Goal: Task Accomplishment & Management: Use online tool/utility

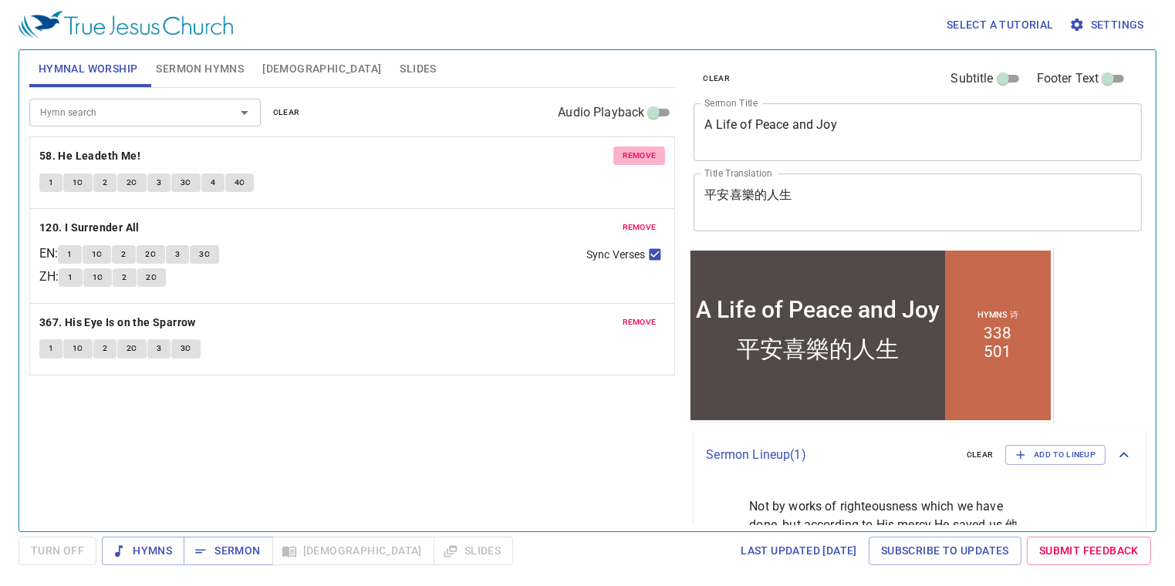
click at [654, 154] on span "remove" at bounding box center [640, 156] width 34 height 14
click at [654, 221] on span "remove" at bounding box center [640, 228] width 34 height 14
click at [654, 316] on span "remove" at bounding box center [640, 323] width 34 height 14
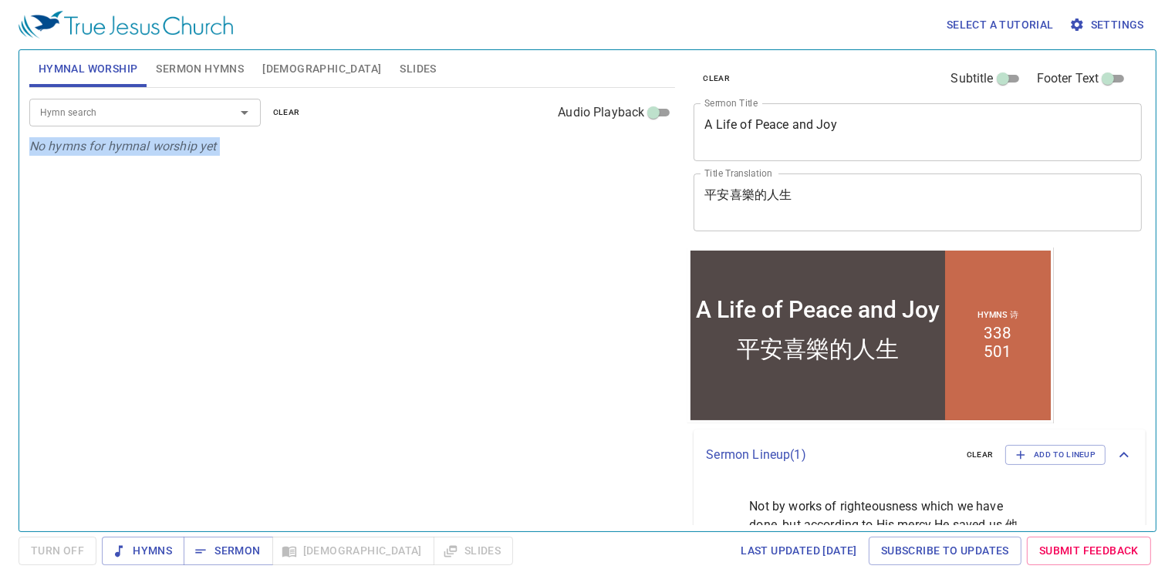
click at [654, 154] on p "No hymns for hymnal worship yet" at bounding box center [352, 146] width 647 height 19
click at [174, 73] on span "Sermon Hymns" at bounding box center [200, 68] width 88 height 19
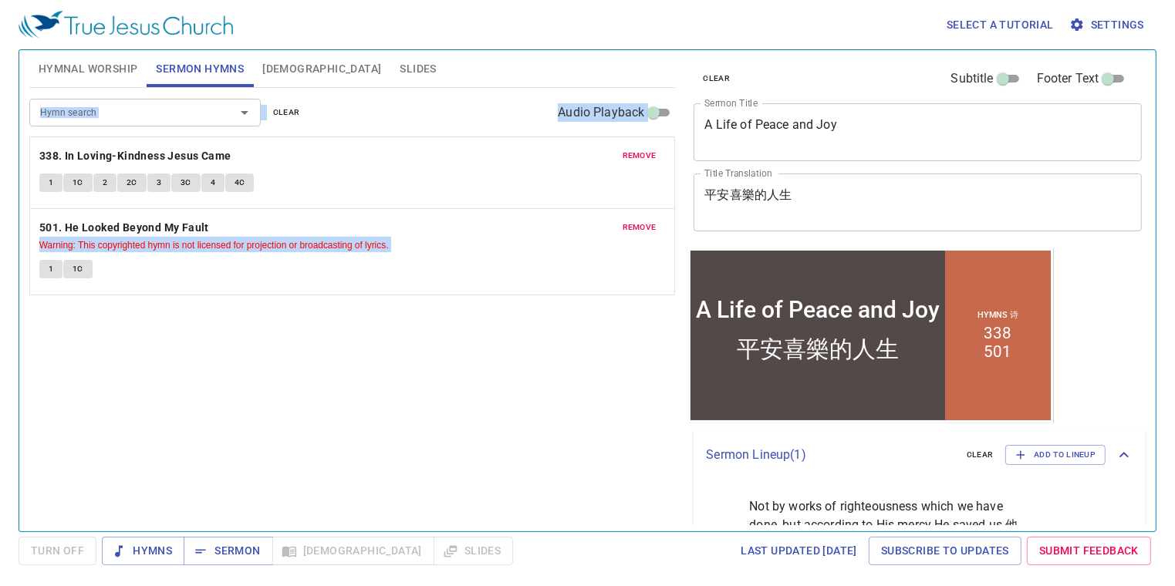
click at [650, 157] on span "remove" at bounding box center [640, 156] width 34 height 14
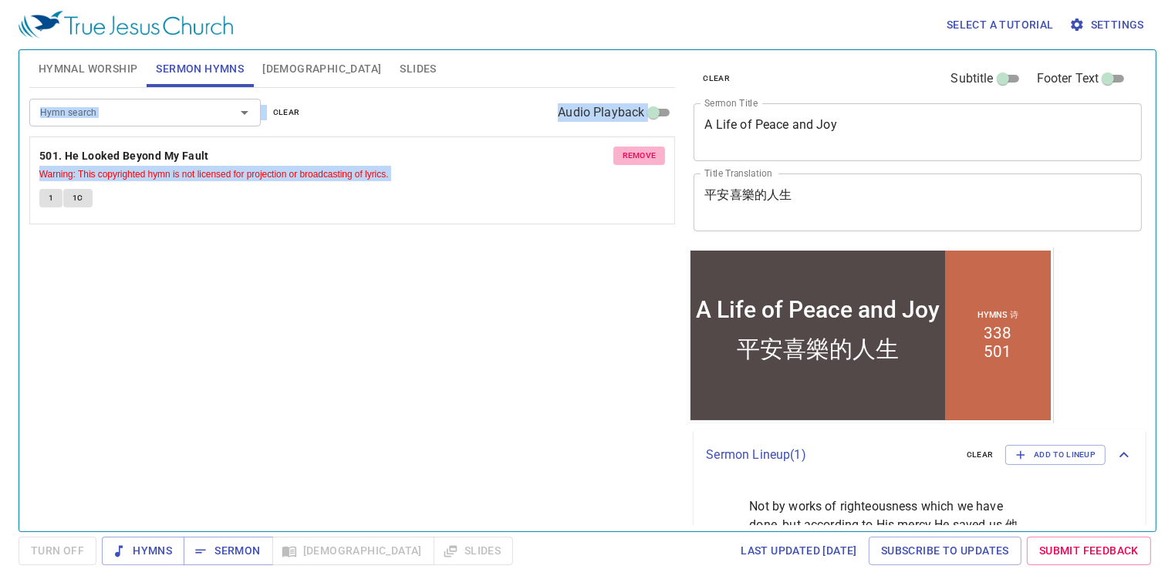
click at [650, 157] on span "remove" at bounding box center [640, 156] width 34 height 14
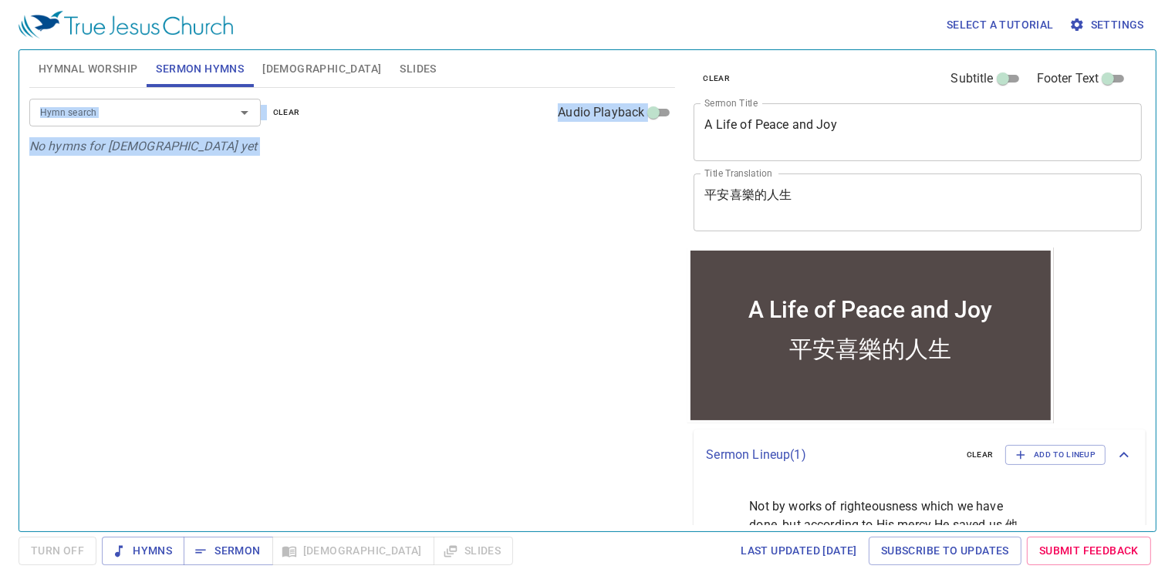
click at [316, 200] on div "Hymn search Hymn search clear Audio Playback No hymns for sermon yet" at bounding box center [352, 303] width 647 height 431
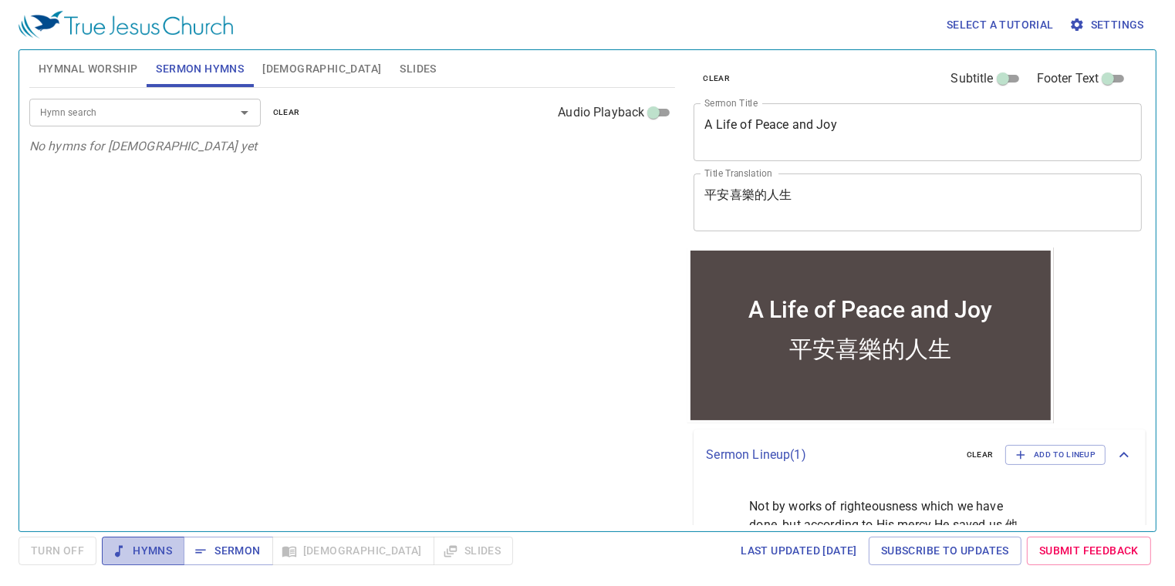
click at [148, 549] on span "Hymns" at bounding box center [143, 551] width 58 height 19
click at [167, 548] on span "Hymns" at bounding box center [143, 551] width 58 height 19
click at [498, 196] on div "Hymn search Hymn search clear Audio Playback No hymns for sermon yet" at bounding box center [352, 303] width 647 height 431
click at [78, 111] on input "Hymn search" at bounding box center [122, 112] width 177 height 18
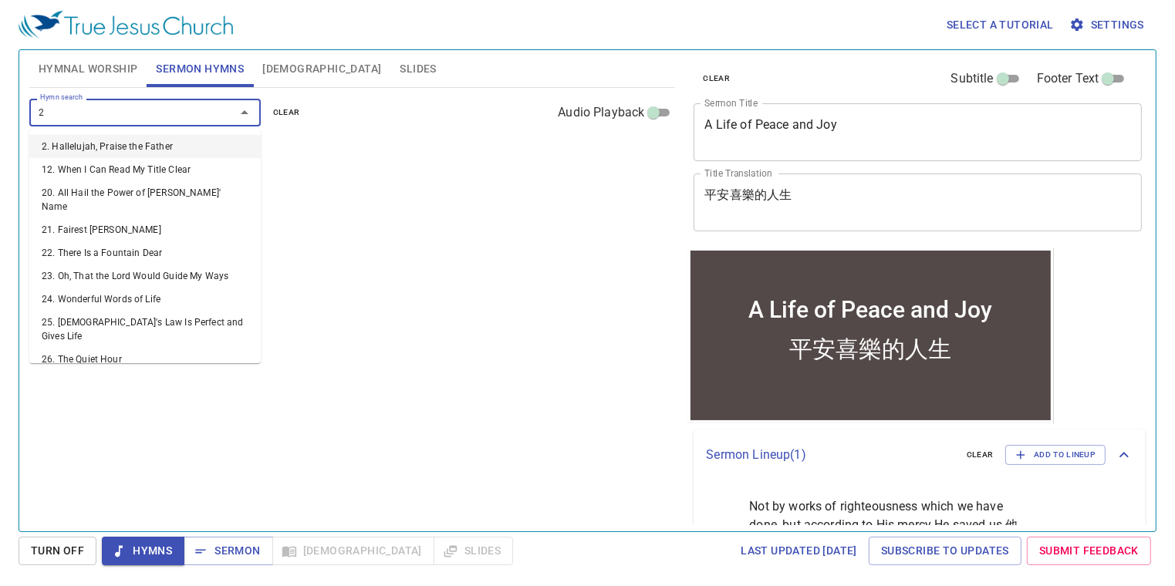
type input "21"
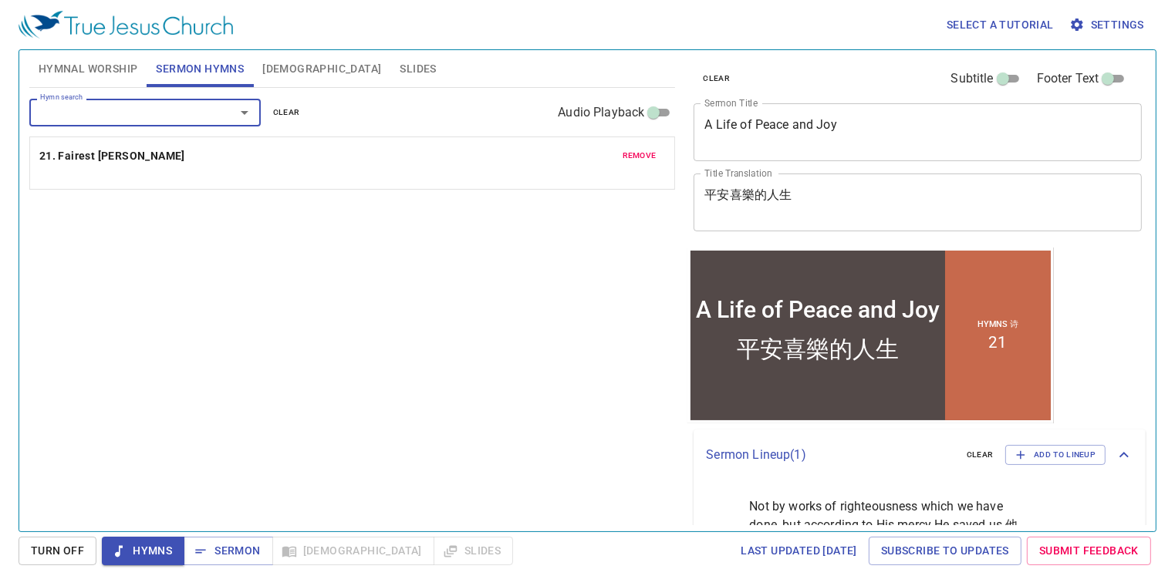
type input "5"
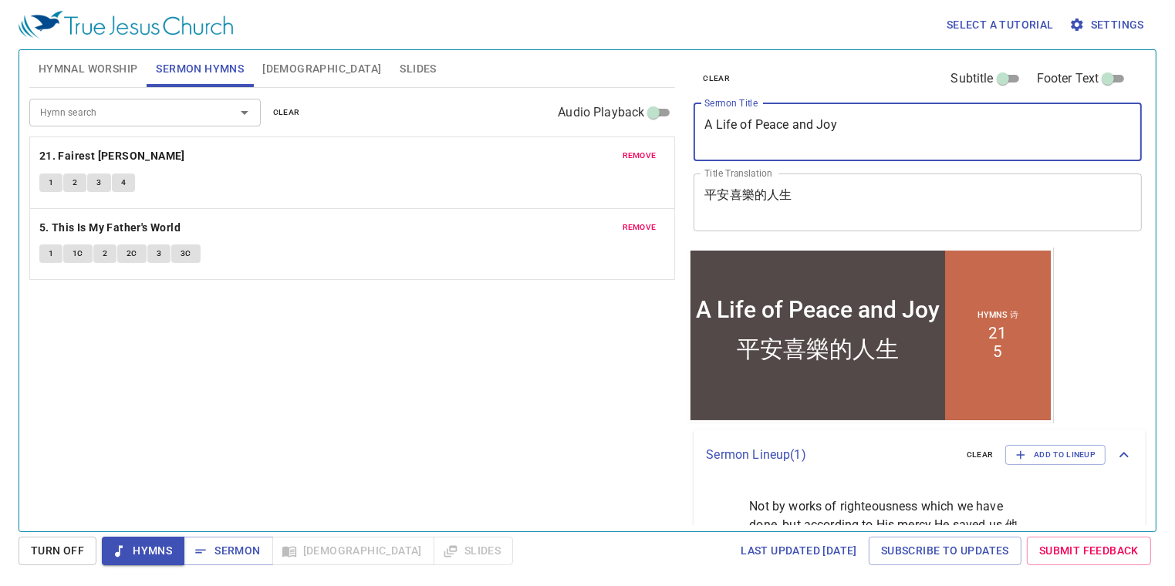
drag, startPoint x: 816, startPoint y: 135, endPoint x: 685, endPoint y: 134, distance: 131.2
click at [688, 134] on div "clear Subtitle Footer Text Sermon Title A Life of Peace and Joy x Sermon Title …" at bounding box center [917, 149] width 458 height 198
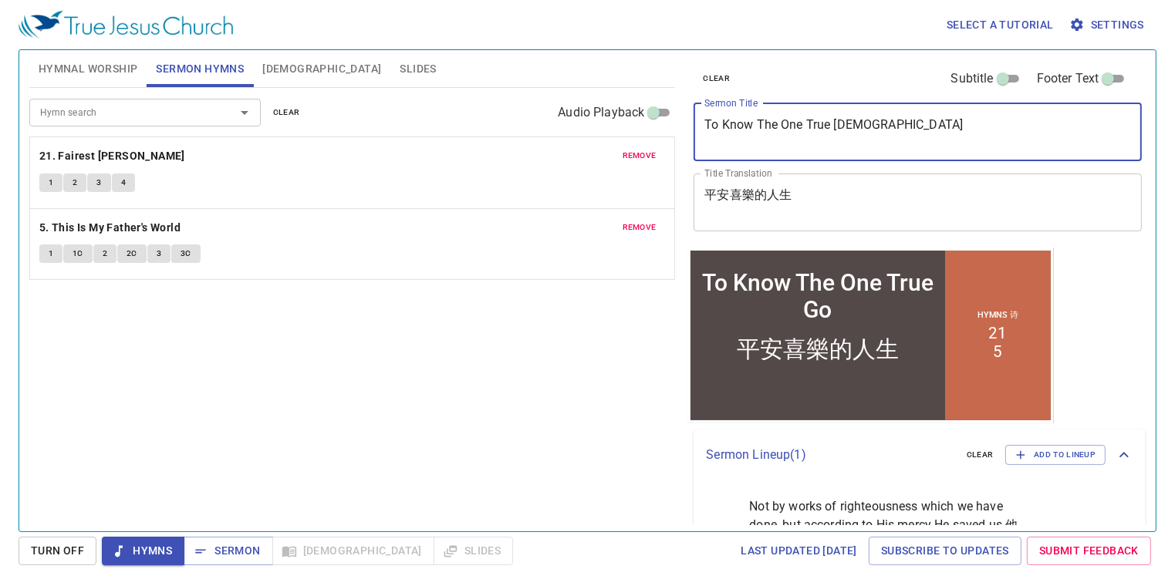
type textarea "To Know The One True God"
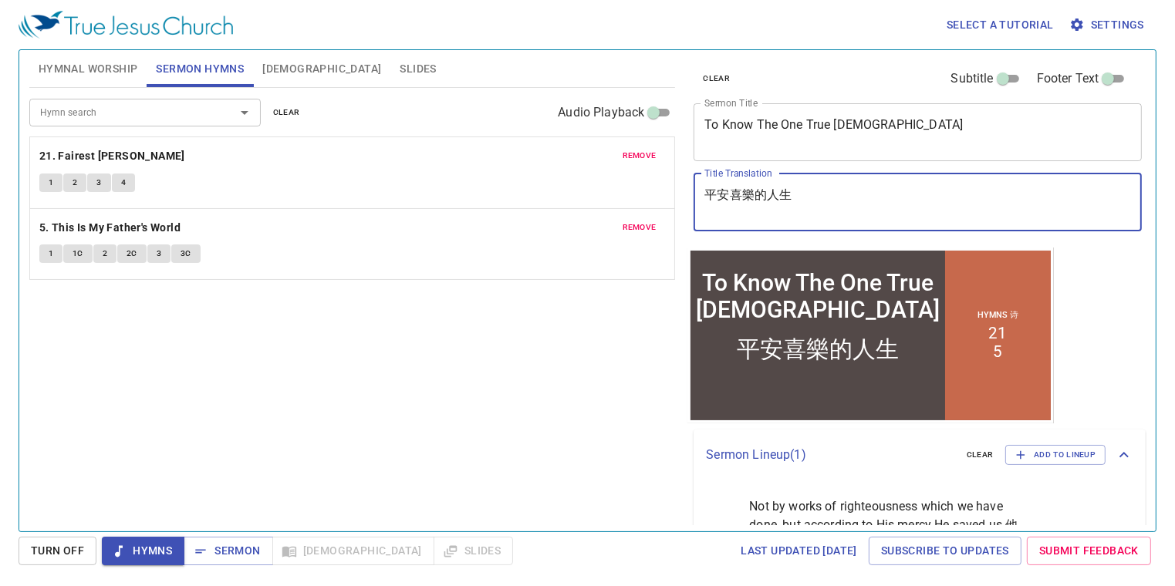
drag, startPoint x: 811, startPoint y: 204, endPoint x: 666, endPoint y: 196, distance: 145.3
click at [667, 196] on div "Hymnal Worship Sermon Hymns Bible Slides Hymn search Hymn search clear Audio Pl…" at bounding box center [587, 284] width 1129 height 481
drag, startPoint x: 805, startPoint y: 195, endPoint x: 634, endPoint y: 184, distance: 170.9
click at [633, 184] on div "Hymnal Worship Sermon Hymns Bible Slides Hymn search Hymn search clear Audio Pl…" at bounding box center [587, 284] width 1129 height 481
type textarea "認識獨一真神"
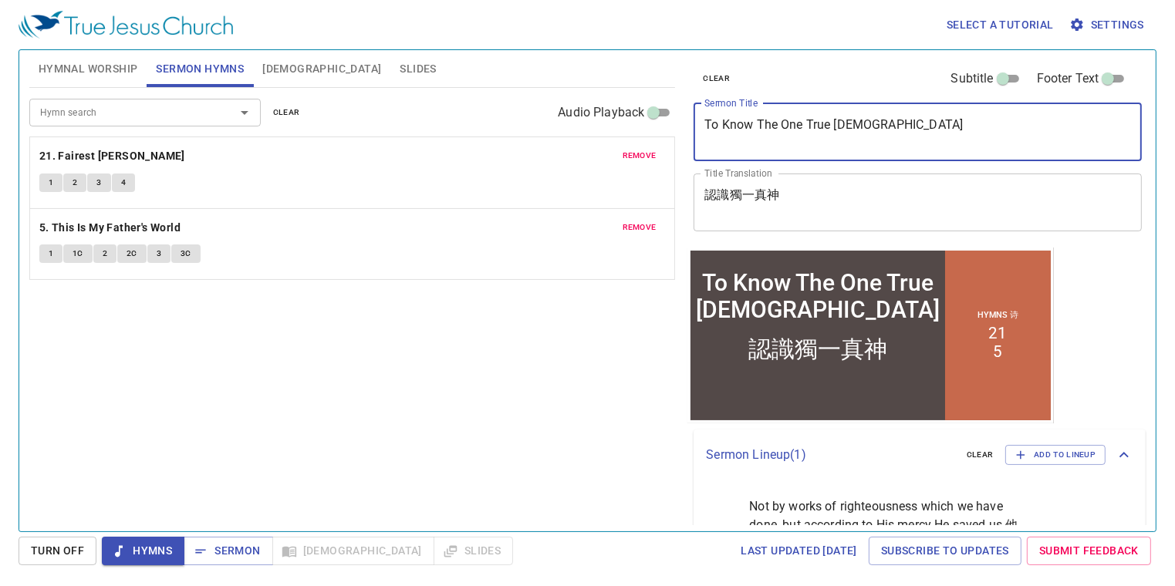
drag, startPoint x: 951, startPoint y: 122, endPoint x: 649, endPoint y: 110, distance: 302.7
click at [649, 110] on div "Hymnal Worship Sermon Hymns Bible Slides Hymn search Hymn search clear Audio Pl…" at bounding box center [587, 284] width 1129 height 481
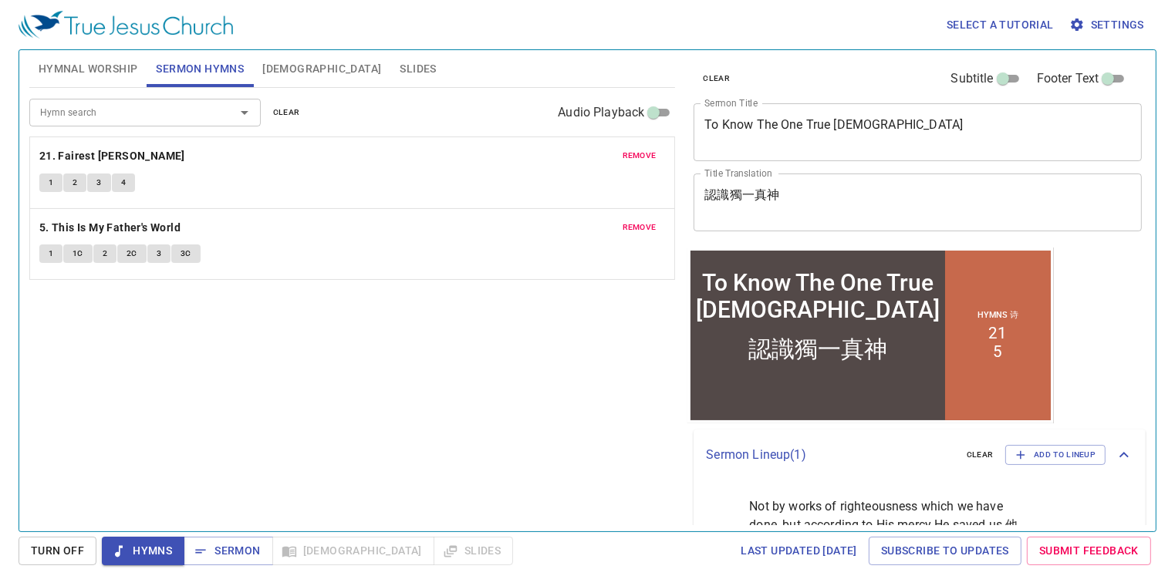
drag, startPoint x: 809, startPoint y: 184, endPoint x: 654, endPoint y: 184, distance: 155.1
click at [654, 184] on div "Hymnal Worship Sermon Hymns Bible Slides Hymn search Hymn search clear Audio Pl…" at bounding box center [587, 284] width 1129 height 481
click at [636, 331] on div "Hymn search Hymn search clear Audio Playback remove 21. Fairest Lord Jesus 1 2 …" at bounding box center [352, 303] width 647 height 431
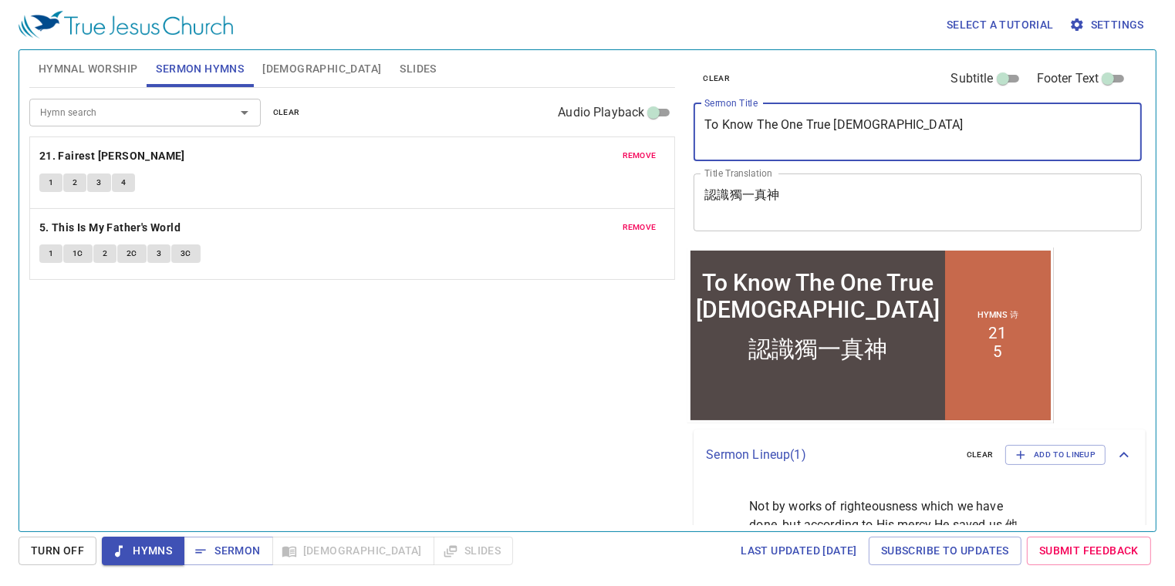
drag, startPoint x: 890, startPoint y: 127, endPoint x: 637, endPoint y: 130, distance: 252.3
click at [640, 130] on div "Hymnal Worship Sermon Hymns Bible Slides Hymn search Hymn search clear Audio Pl…" at bounding box center [587, 284] width 1129 height 481
drag, startPoint x: 933, startPoint y: 136, endPoint x: 676, endPoint y: 125, distance: 257.2
click at [676, 126] on div "Hymnal Worship Sermon Hymns Bible Slides Hymn search Hymn search clear Audio Pl…" at bounding box center [587, 284] width 1129 height 481
type textarea "Knowing The One and Only True [DEMOGRAPHIC_DATA]"
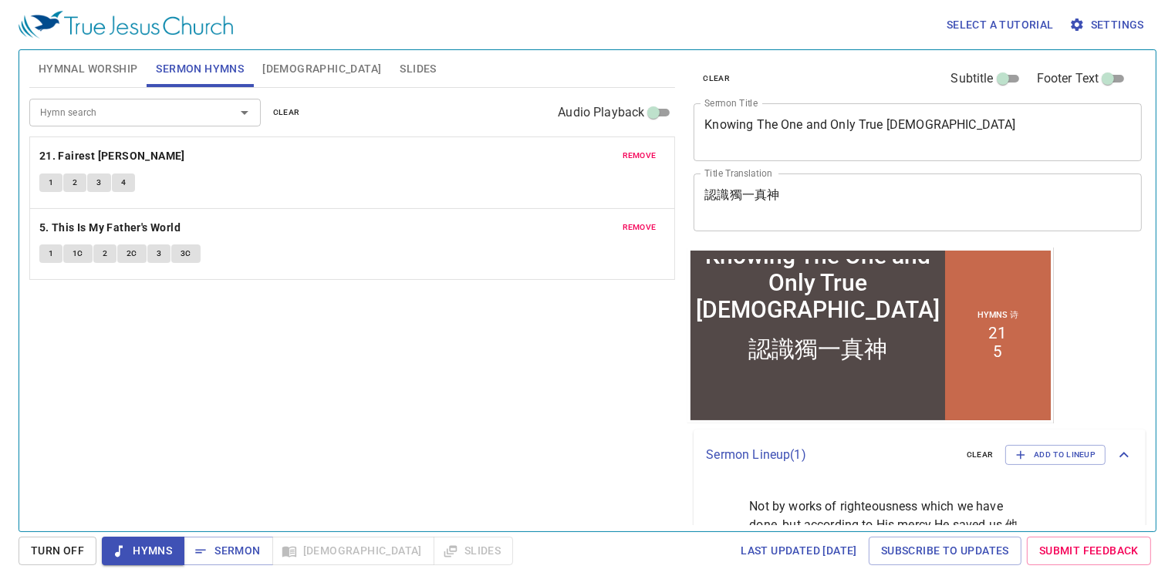
click at [260, 373] on div "Hymn search Hymn search clear Audio Playback remove 21. Fairest Lord Jesus 1 2 …" at bounding box center [352, 303] width 647 height 431
click at [123, 81] on button "Hymnal Worship" at bounding box center [88, 68] width 118 height 37
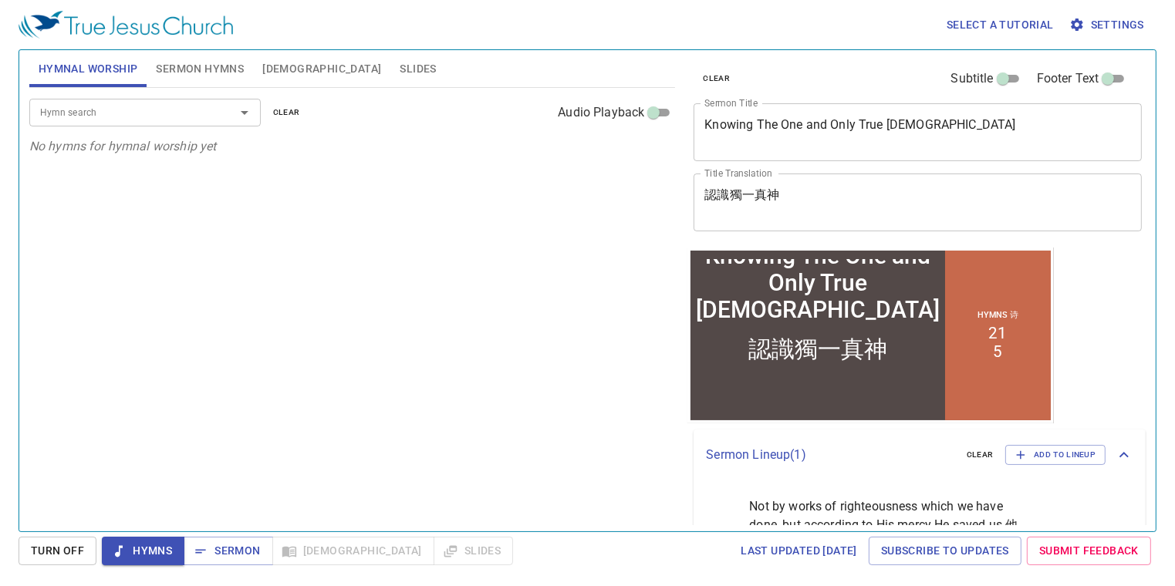
click at [164, 111] on input "Hymn search" at bounding box center [122, 112] width 177 height 18
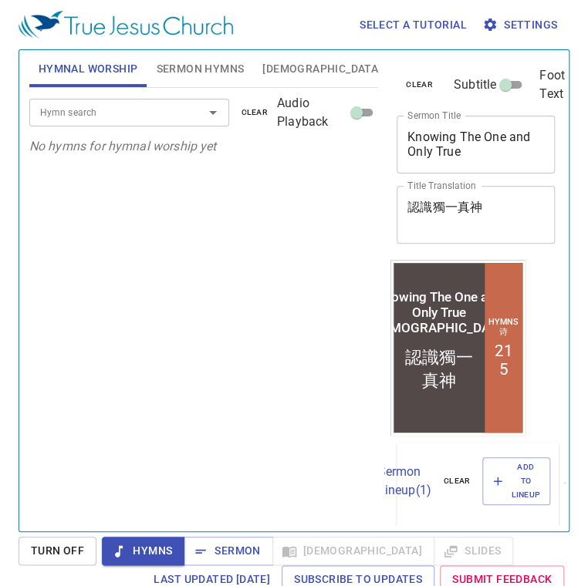
drag, startPoint x: 274, startPoint y: 374, endPoint x: 349, endPoint y: 188, distance: 201.2
click at [274, 374] on div "Hymn search Hymn search clear Audio Playback No hymns for hymnal worship yet" at bounding box center [203, 303] width 349 height 431
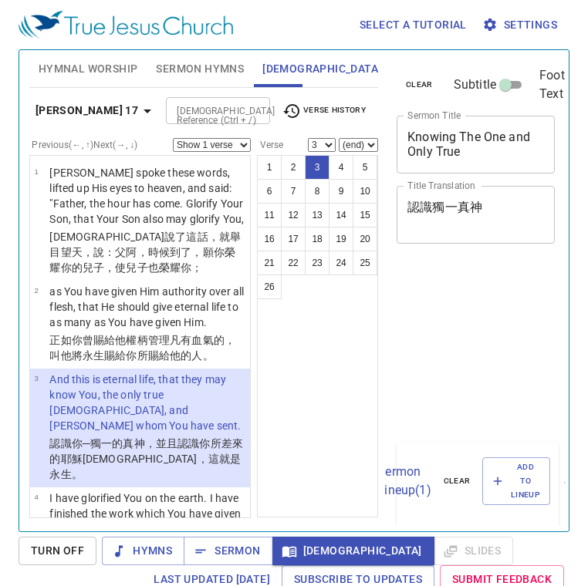
select select "3"
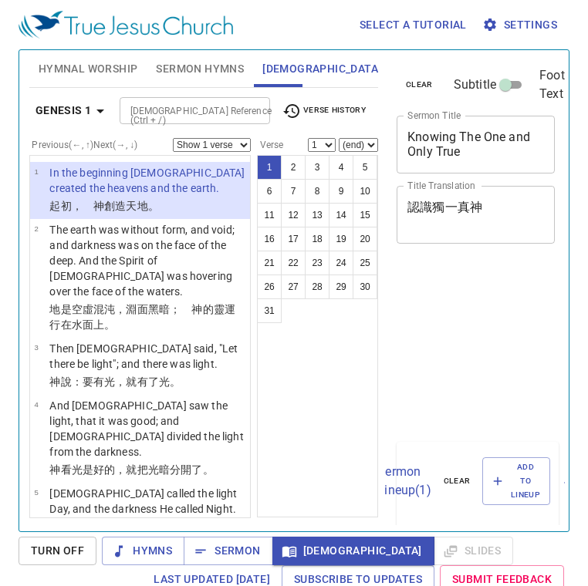
scroll to position [7, 0]
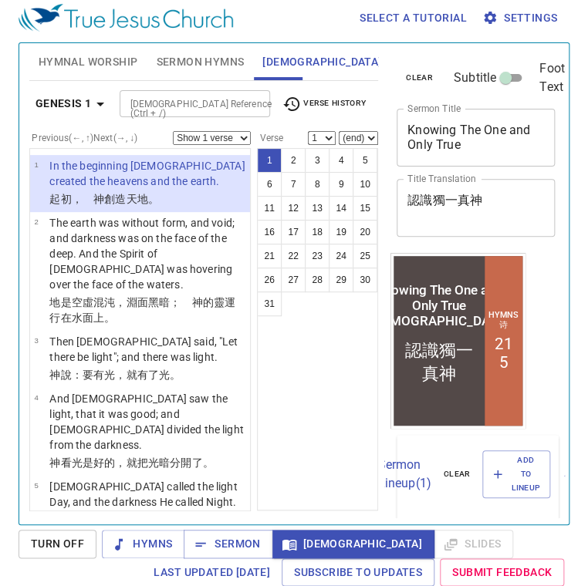
scroll to position [7, 0]
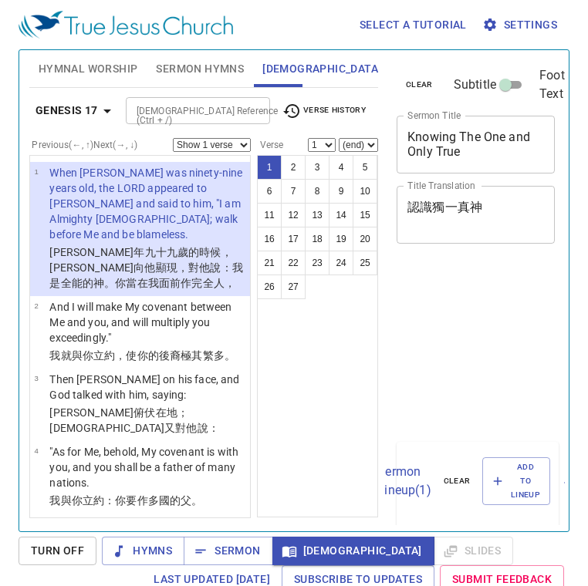
scroll to position [7, 0]
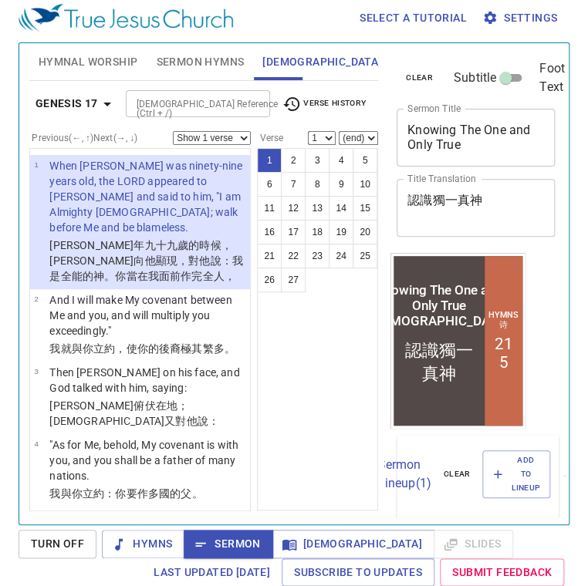
scroll to position [7, 0]
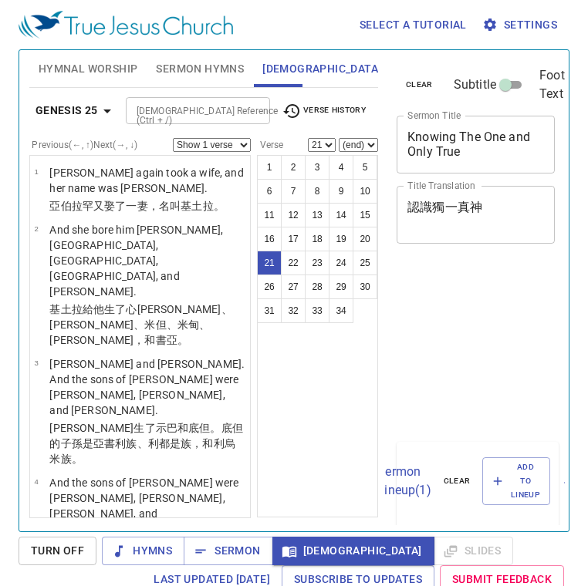
select select "21"
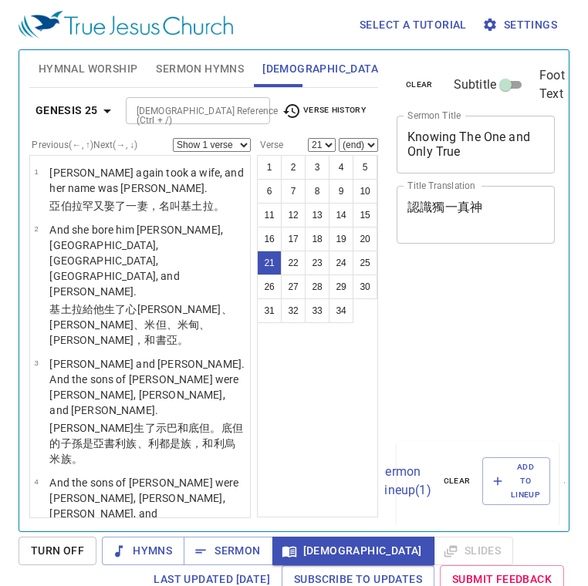
scroll to position [7, 0]
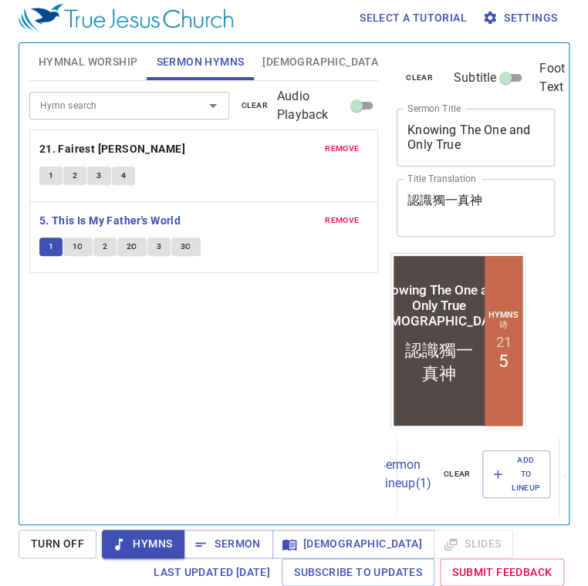
scroll to position [7, 0]
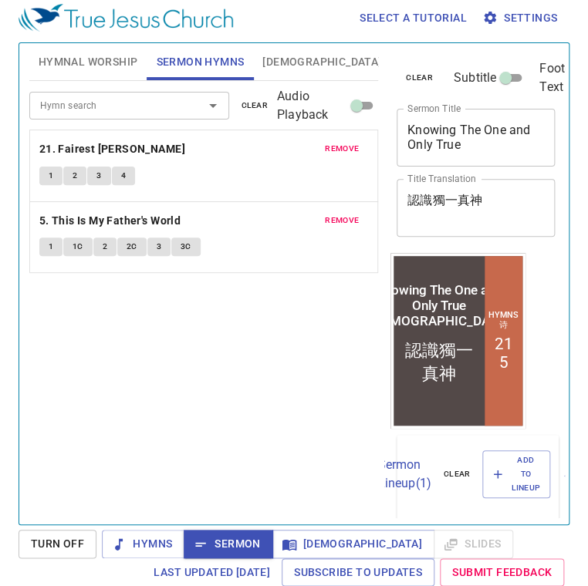
scroll to position [7, 0]
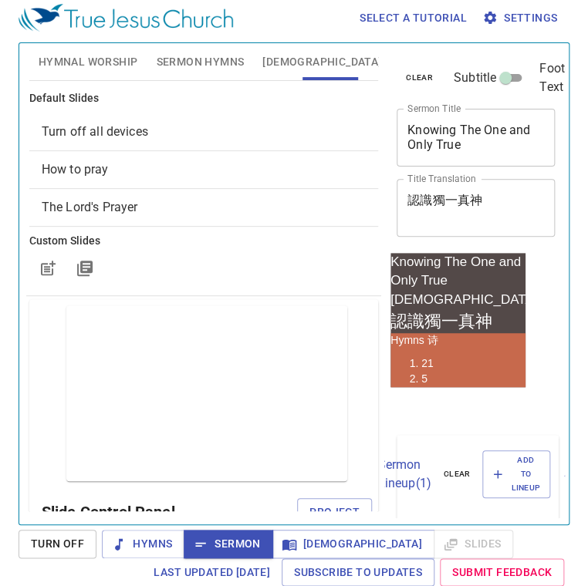
scroll to position [126, 0]
